Goal: Navigation & Orientation: Find specific page/section

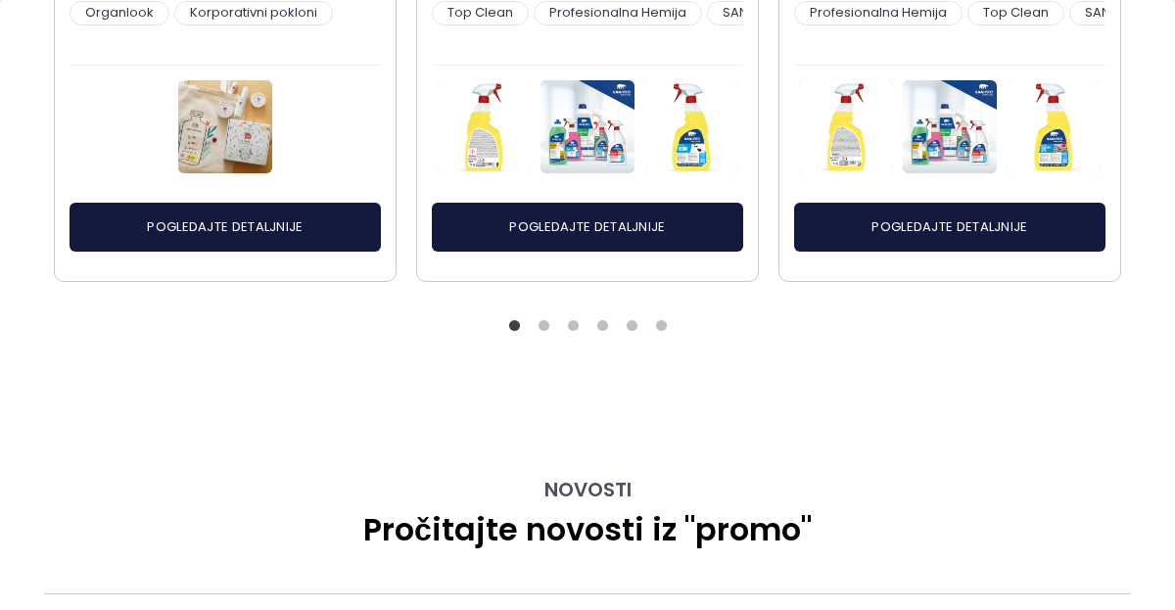
scroll to position [1376, 0]
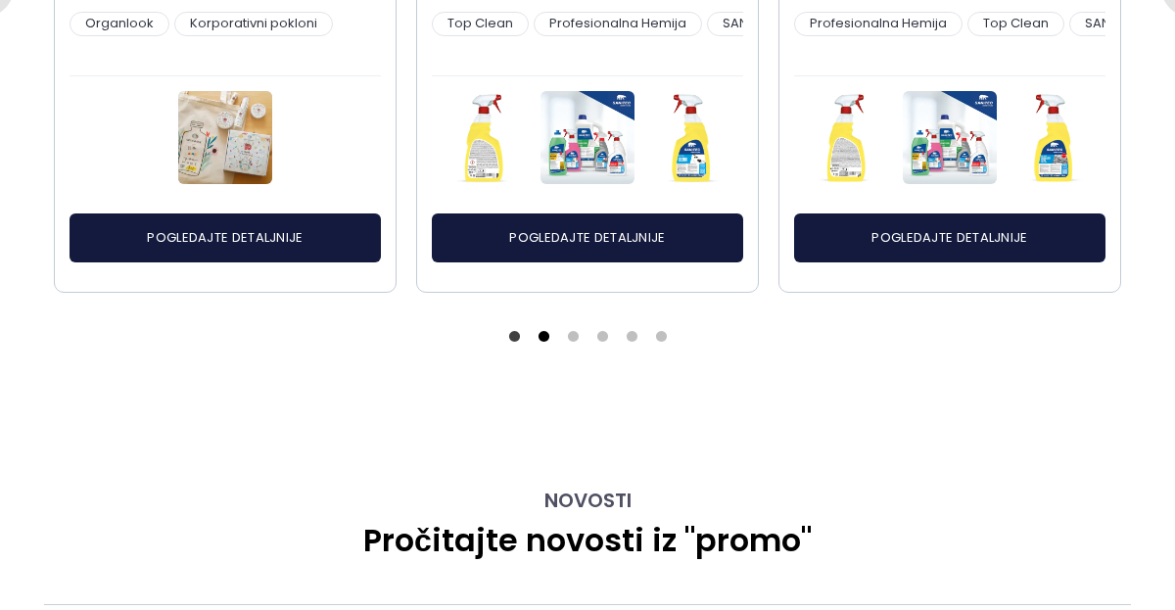
click at [546, 338] on button "2" at bounding box center [544, 337] width 20 height 20
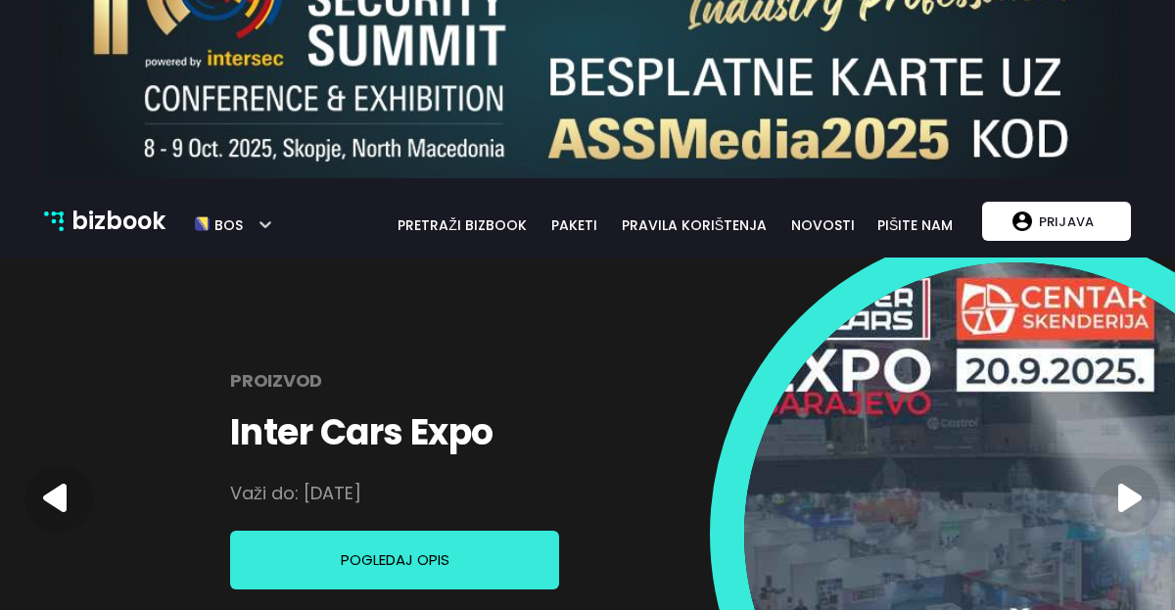
scroll to position [92, 0]
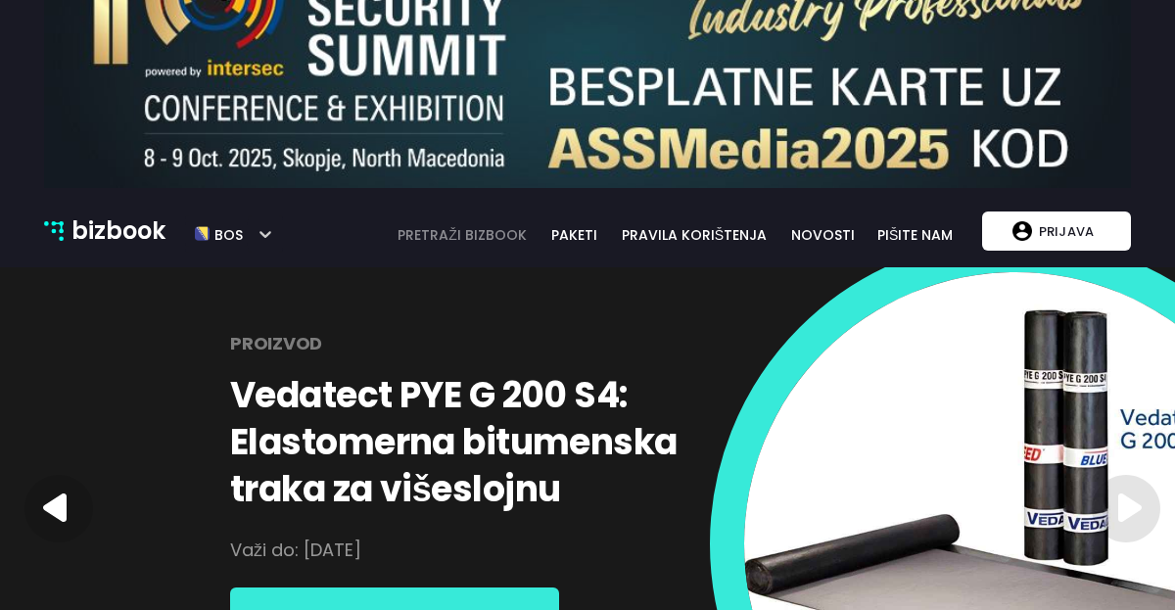
click at [510, 241] on link "pretraži bizbook" at bounding box center [462, 235] width 155 height 22
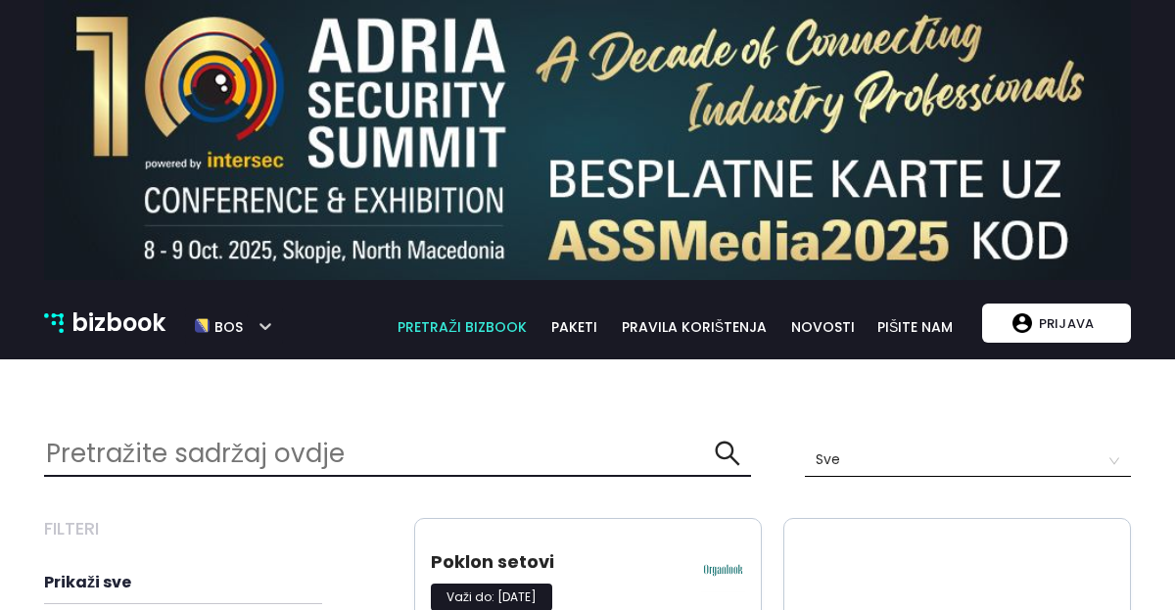
click at [431, 121] on img at bounding box center [587, 140] width 1087 height 280
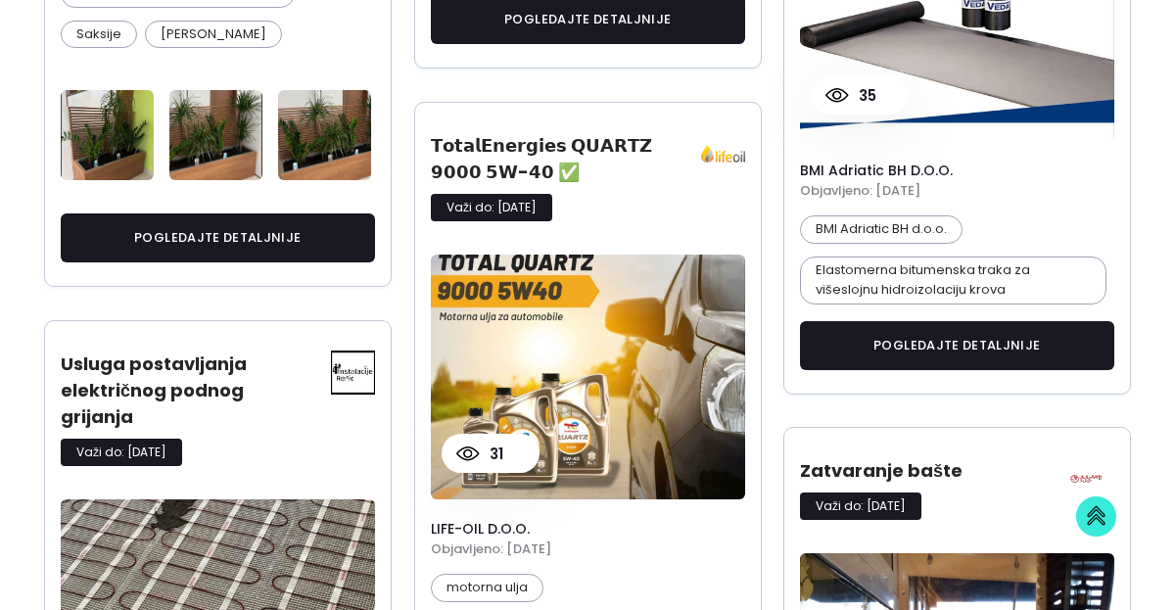
scroll to position [10, 10]
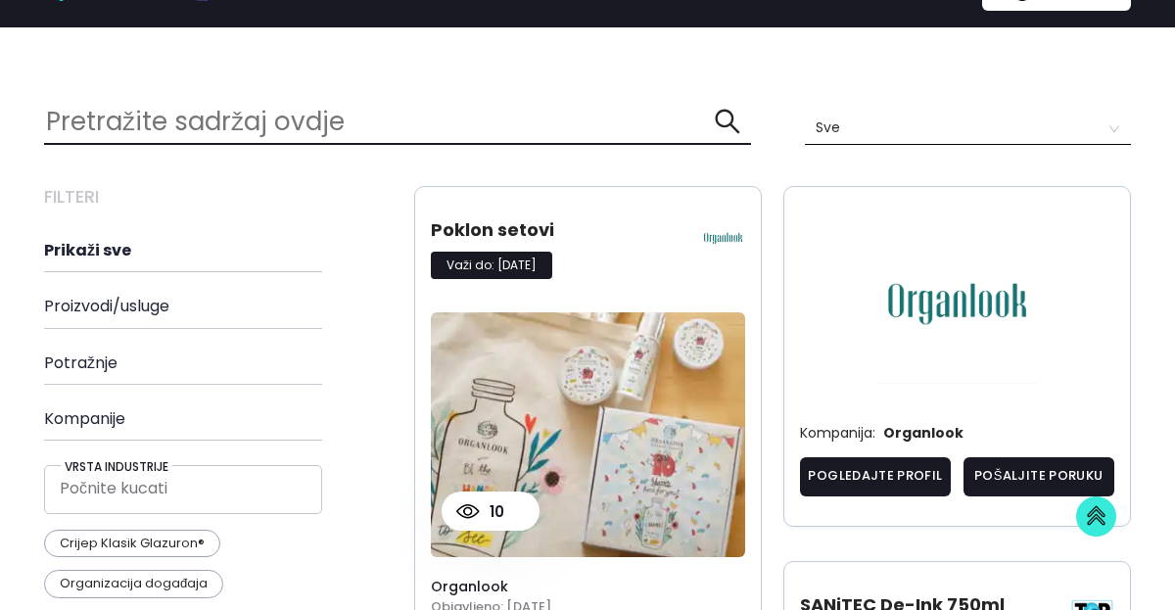
click at [78, 308] on h4 "Proizvodi/usluge" at bounding box center [218, 306] width 348 height 19
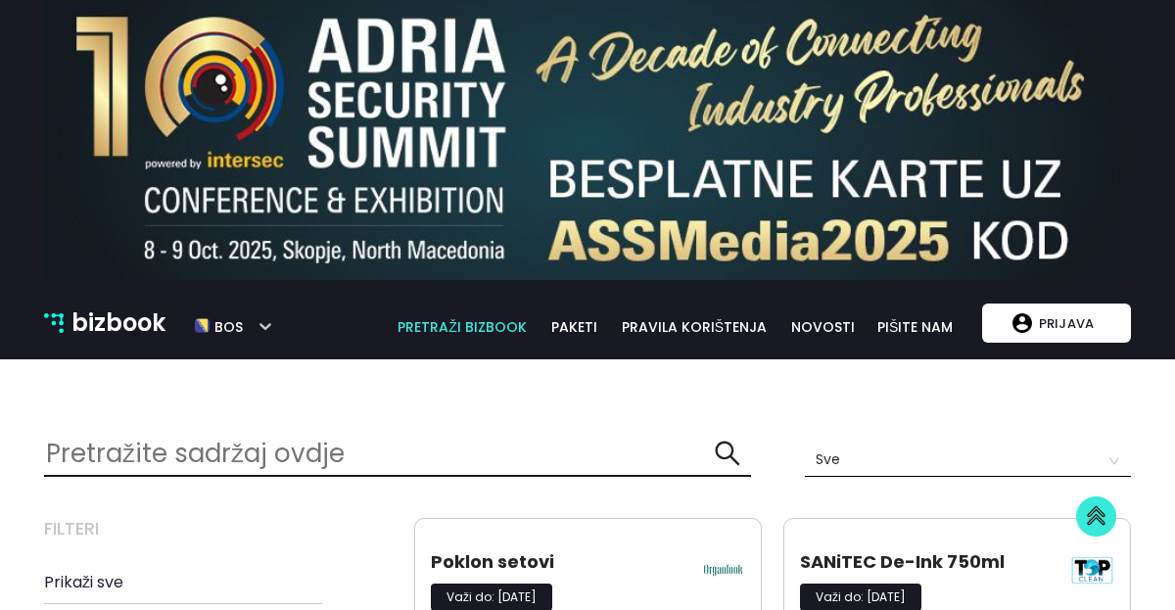
scroll to position [6145, 1088]
